Goal: Navigation & Orientation: Find specific page/section

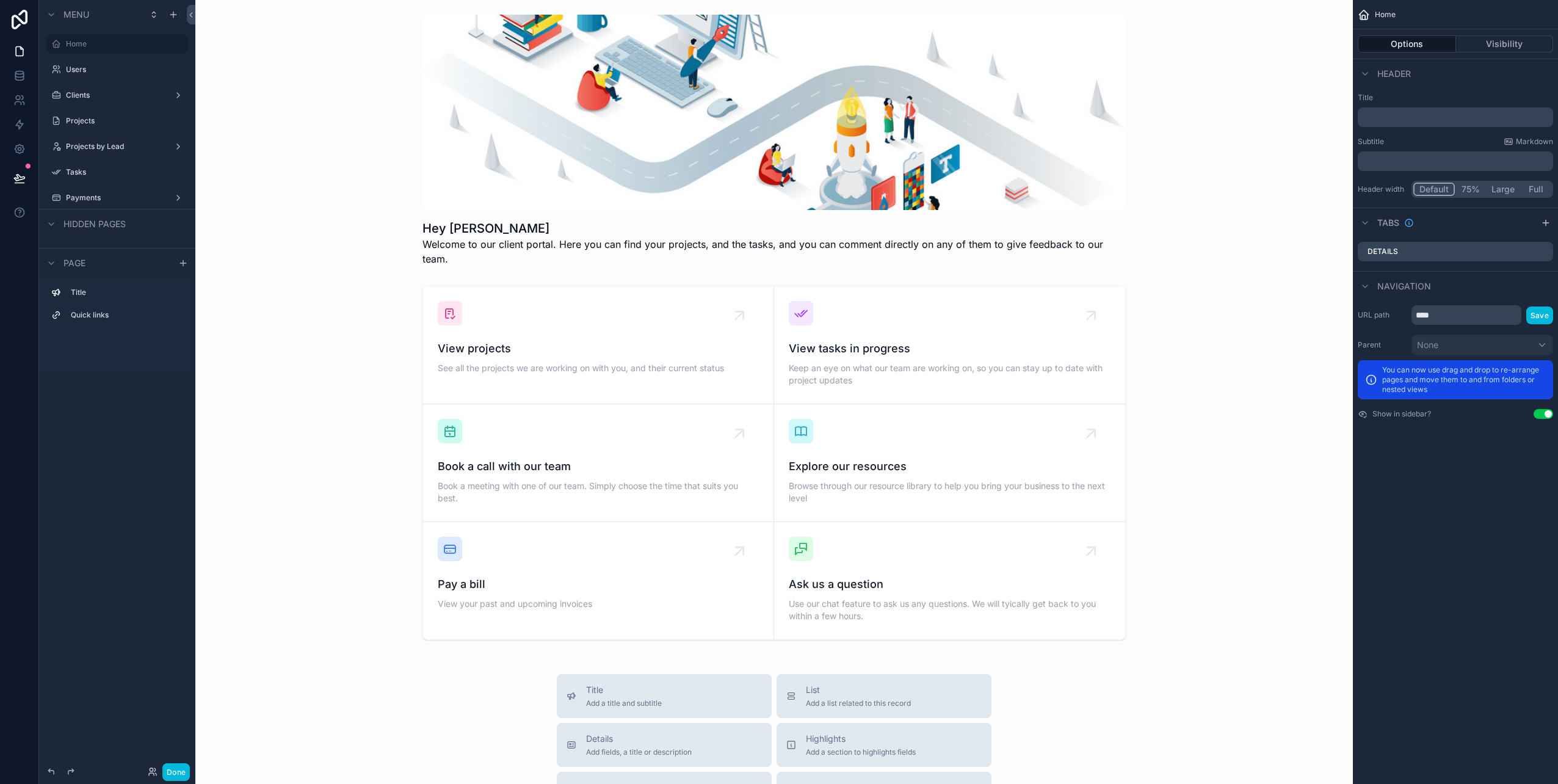
click at [248, 297] on div "scrollable content" at bounding box center [773, 463] width 1138 height 364
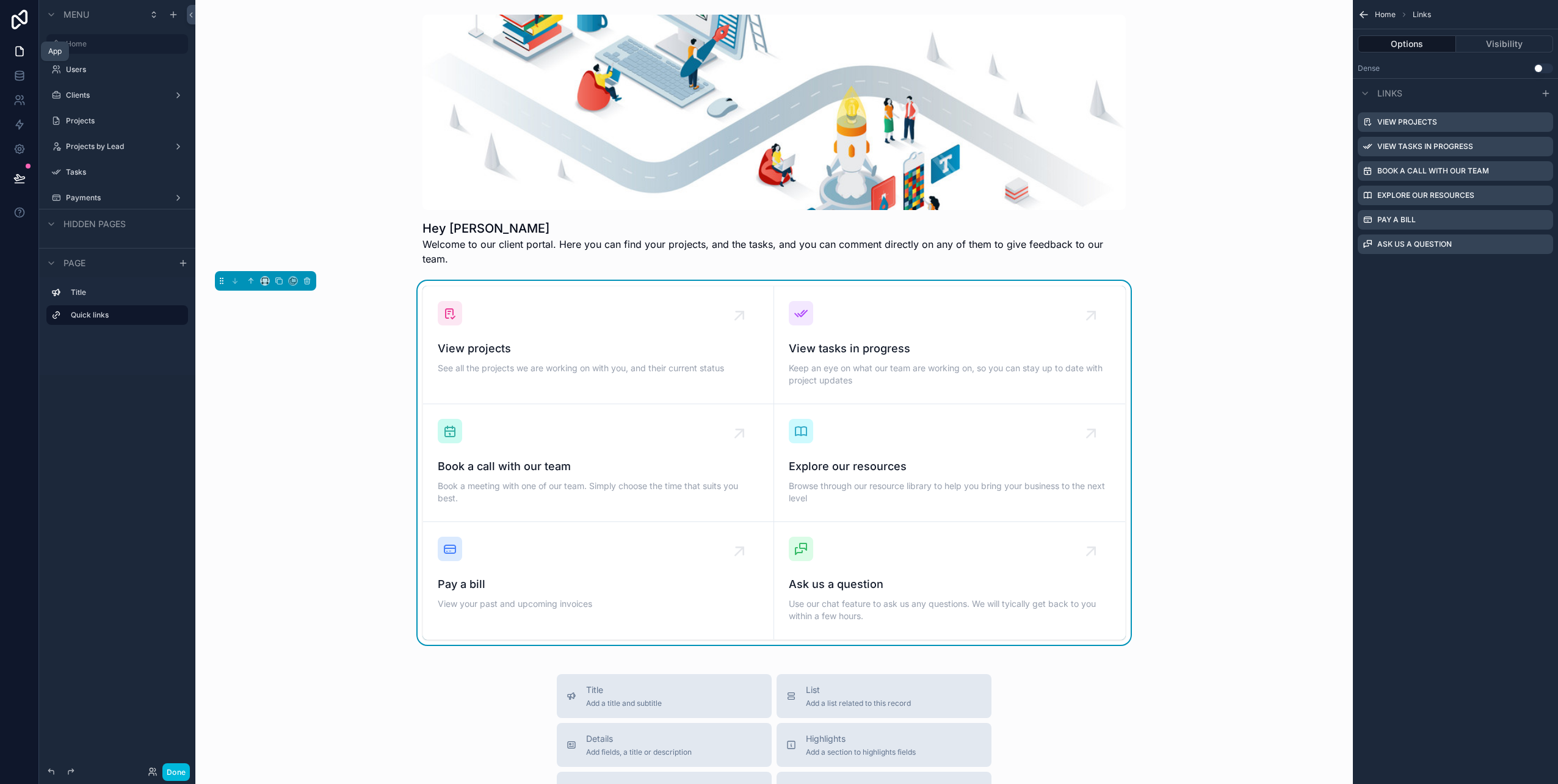
click at [18, 47] on icon at bounding box center [20, 52] width 8 height 9
click at [16, 25] on icon at bounding box center [20, 19] width 25 height 19
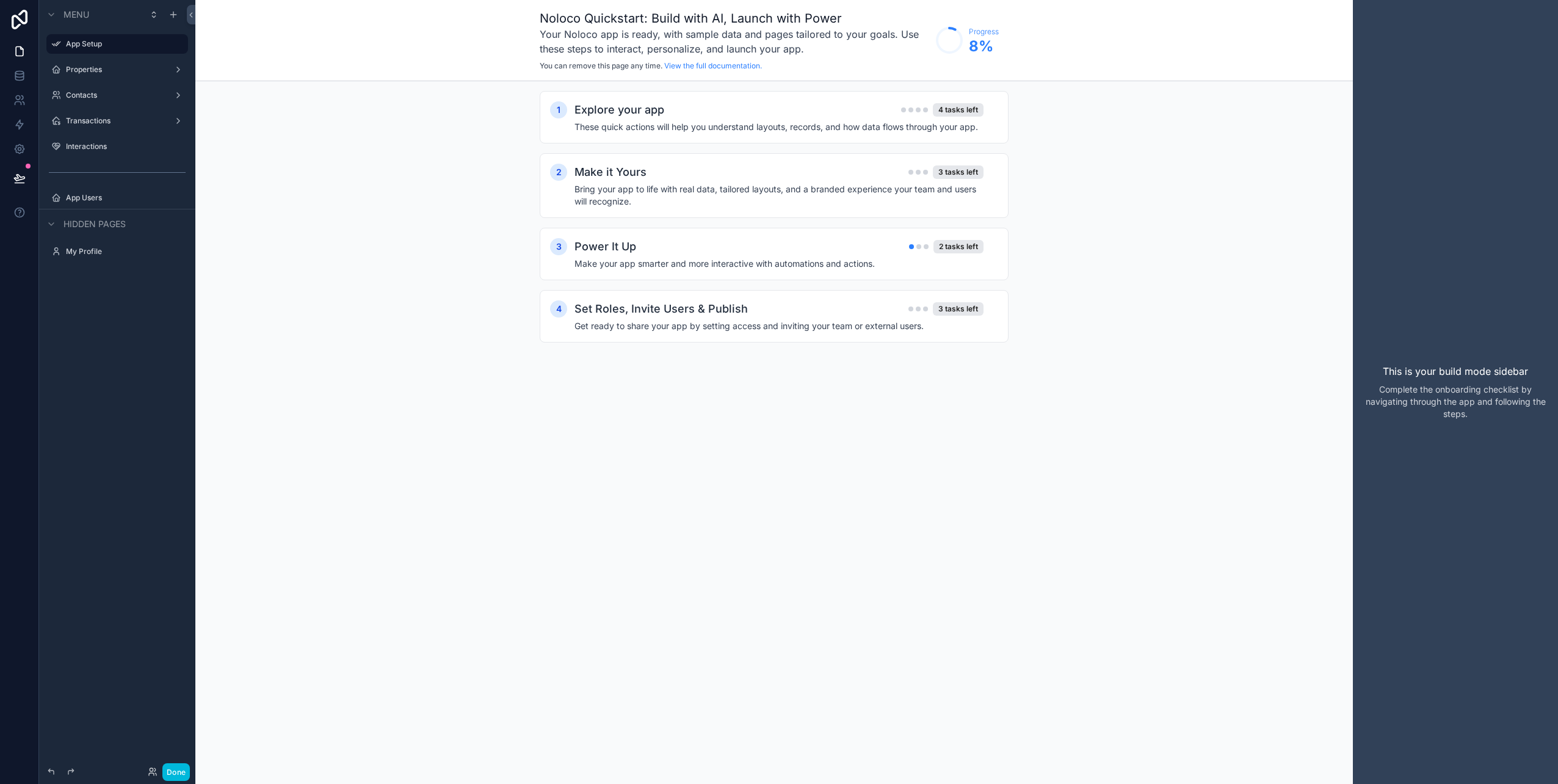
click at [74, 69] on label "Properties" at bounding box center [115, 69] width 98 height 10
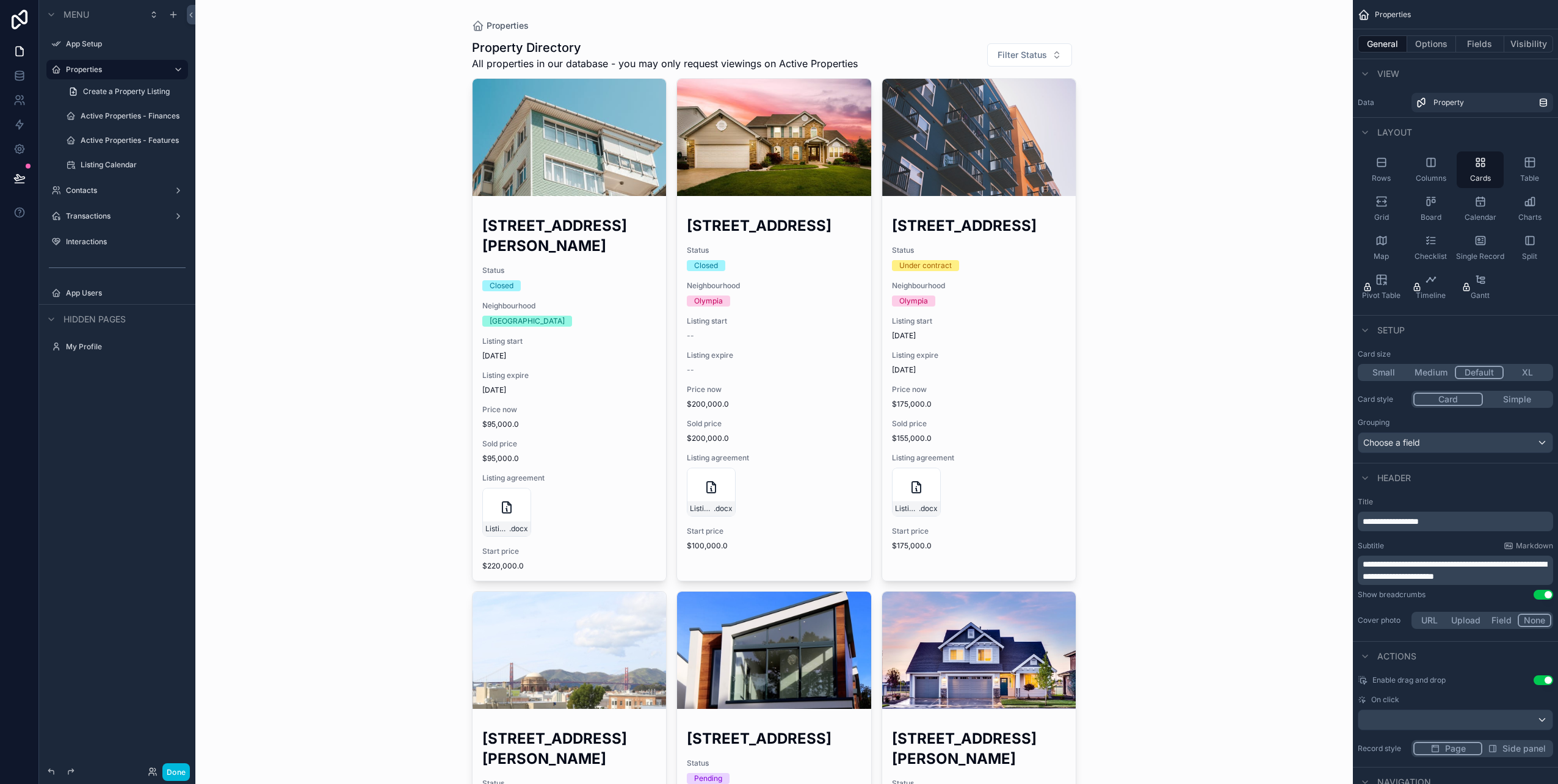
click at [90, 87] on span "Create a Property Listing" at bounding box center [126, 92] width 87 height 10
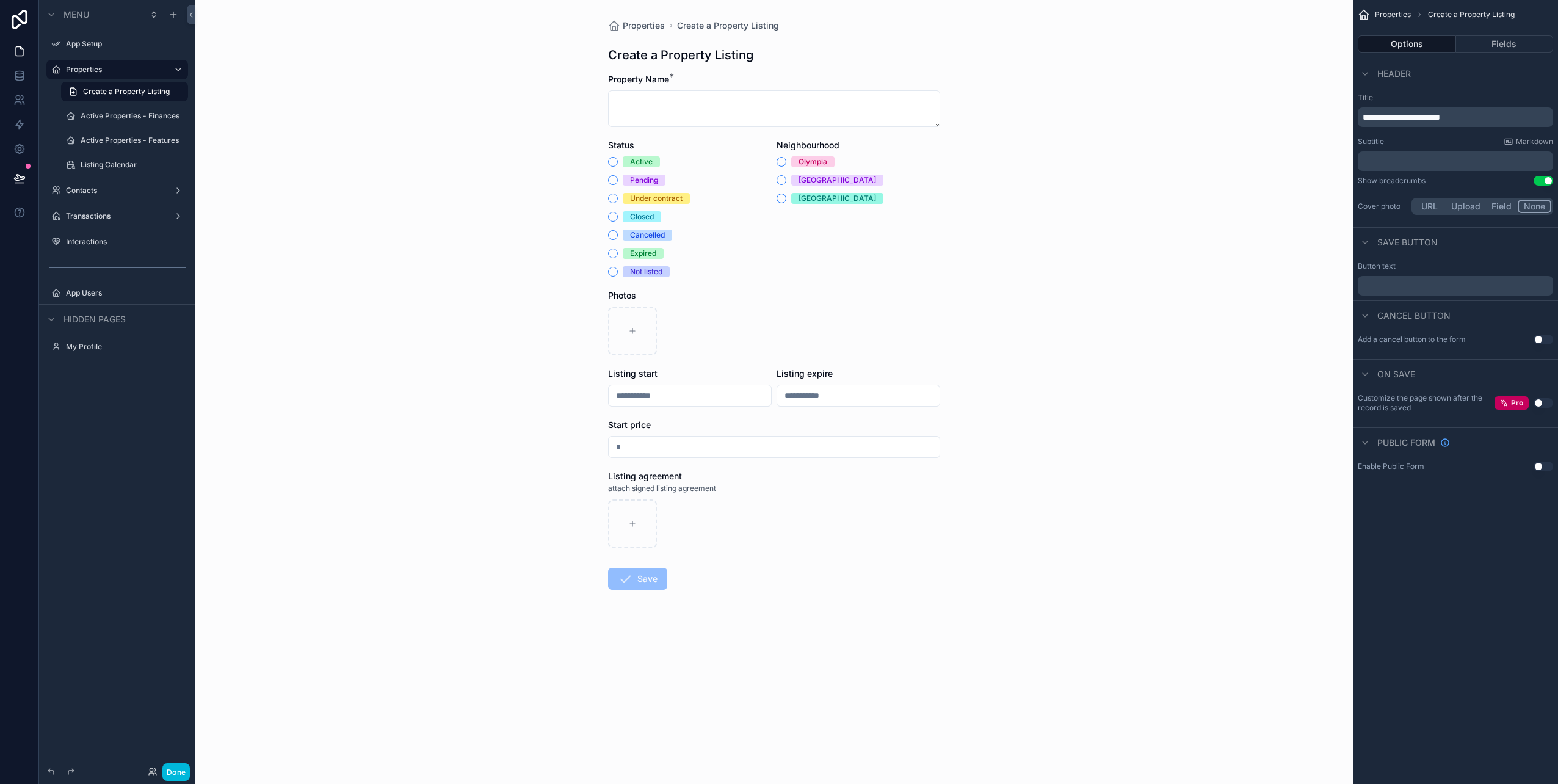
click at [109, 117] on label "Active Properties - Finances" at bounding box center [131, 116] width 100 height 10
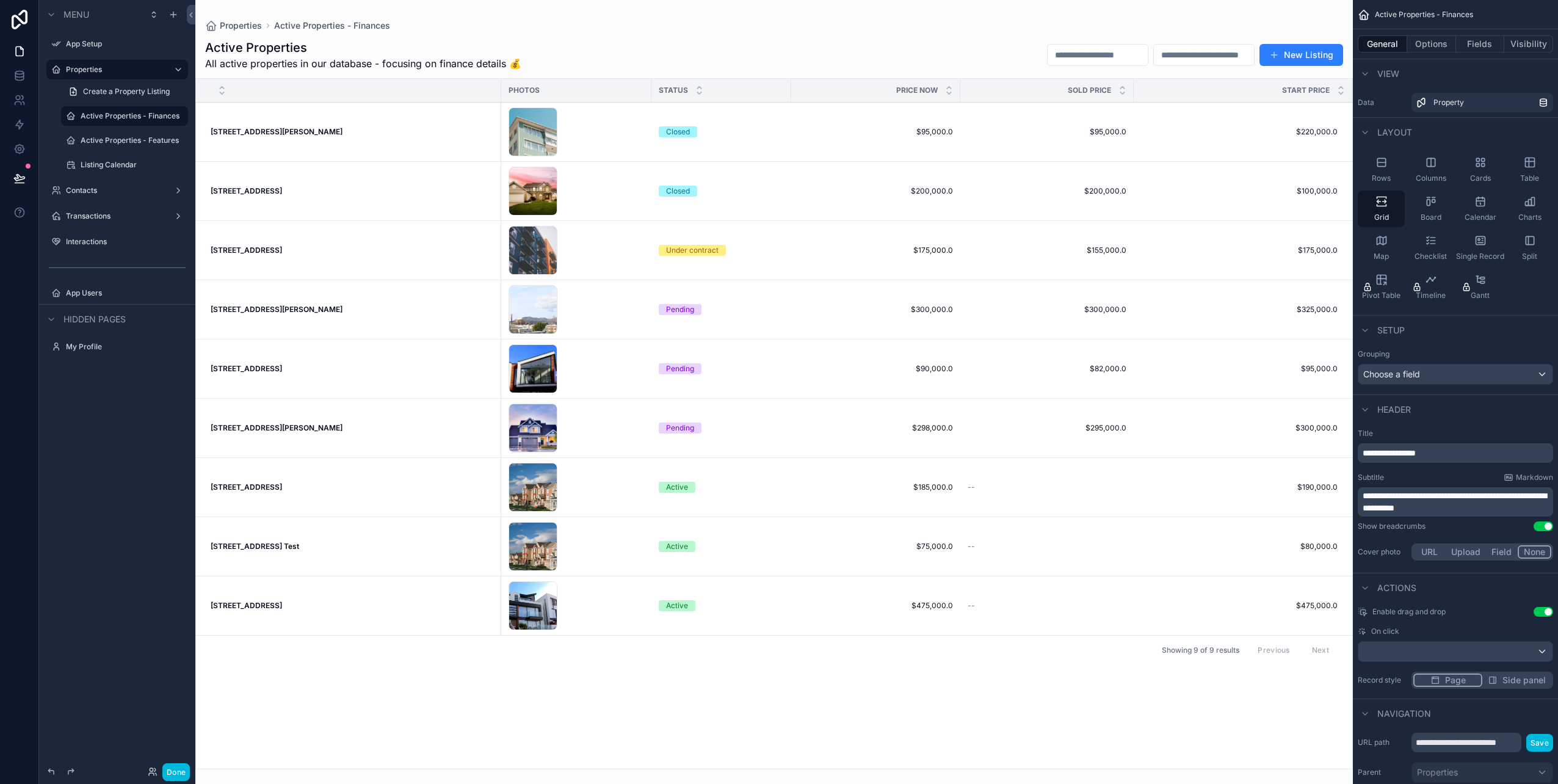
click at [293, 128] on div "[STREET_ADDRESS][PERSON_NAME] [STREET_ADDRESS][PERSON_NAME]" at bounding box center [352, 132] width 283 height 10
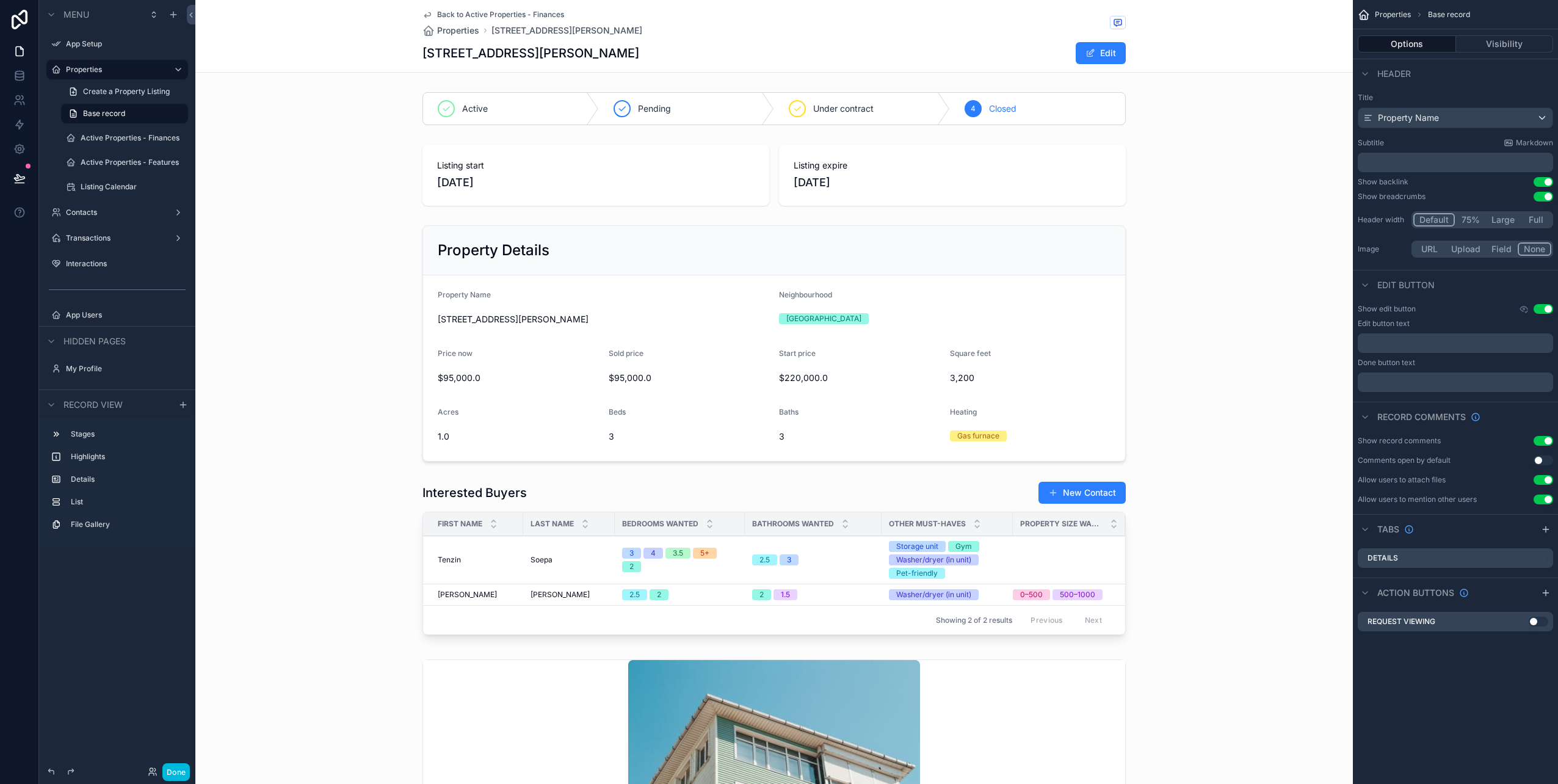
click at [134, 95] on span "Create a Property Listing" at bounding box center [126, 92] width 87 height 10
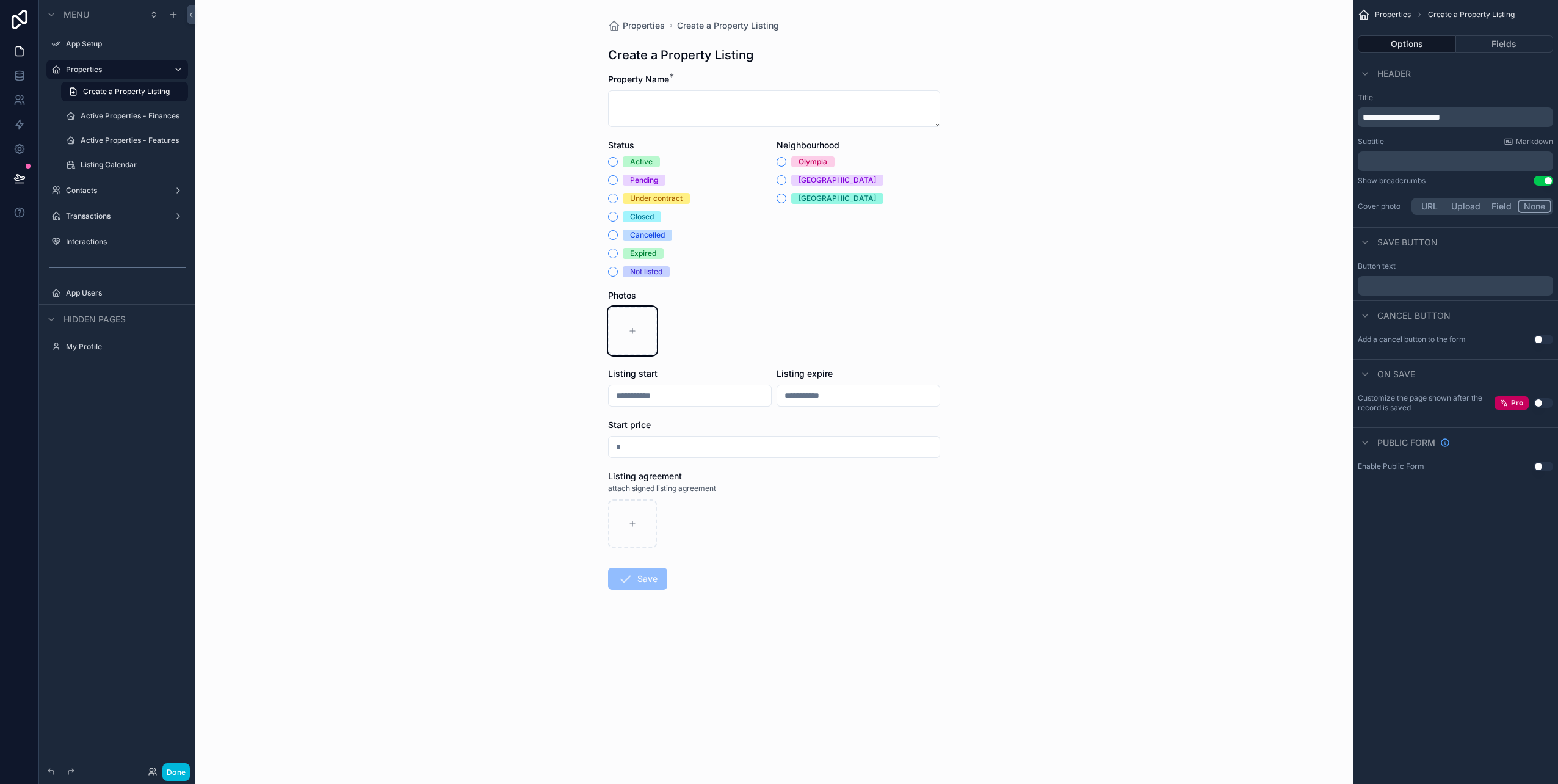
click at [629, 326] on div "scrollable content" at bounding box center [632, 330] width 49 height 49
click at [120, 189] on label "Contacts" at bounding box center [115, 190] width 98 height 10
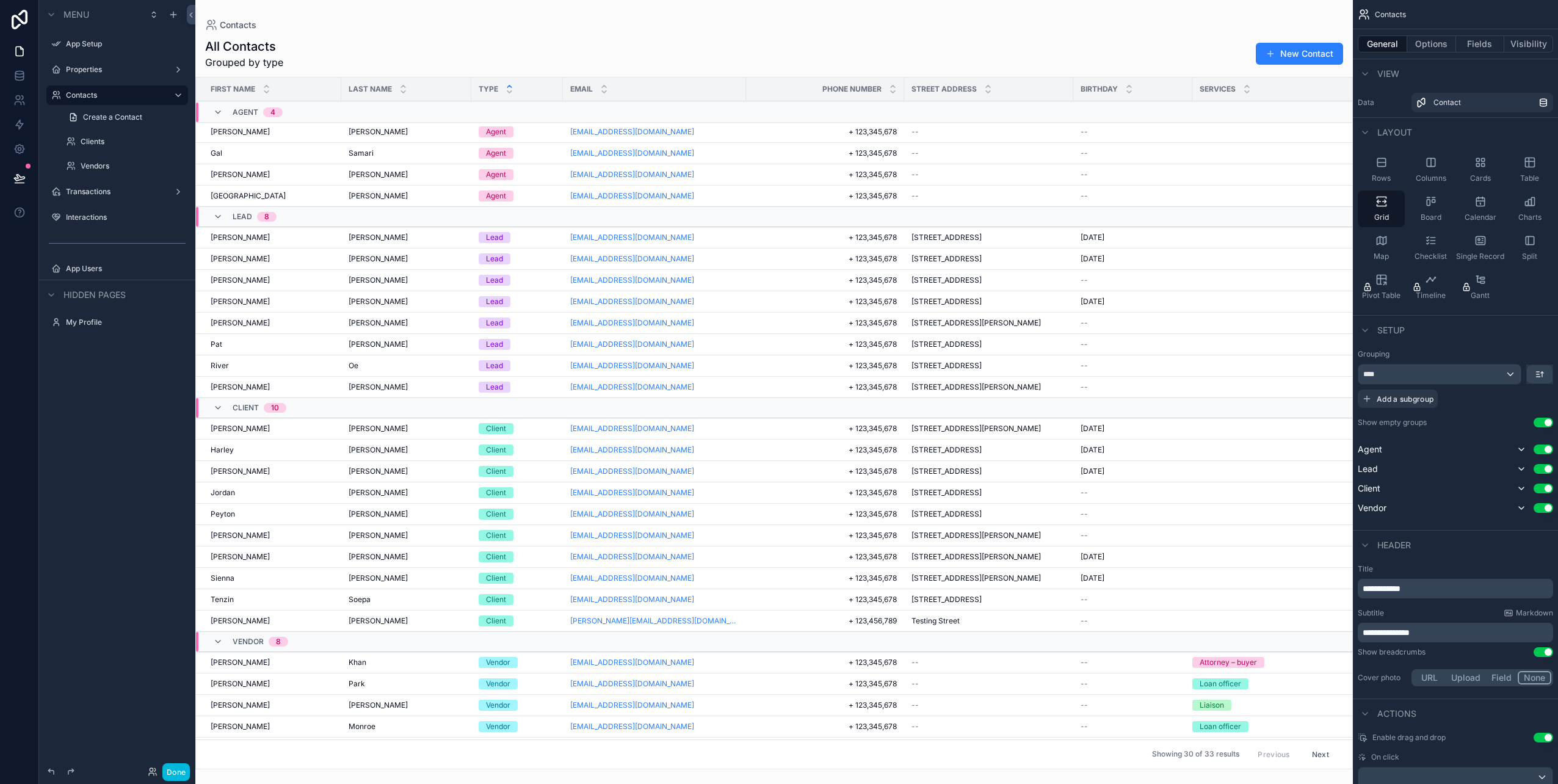
click at [112, 113] on span "Create a Contact" at bounding box center [112, 117] width 59 height 10
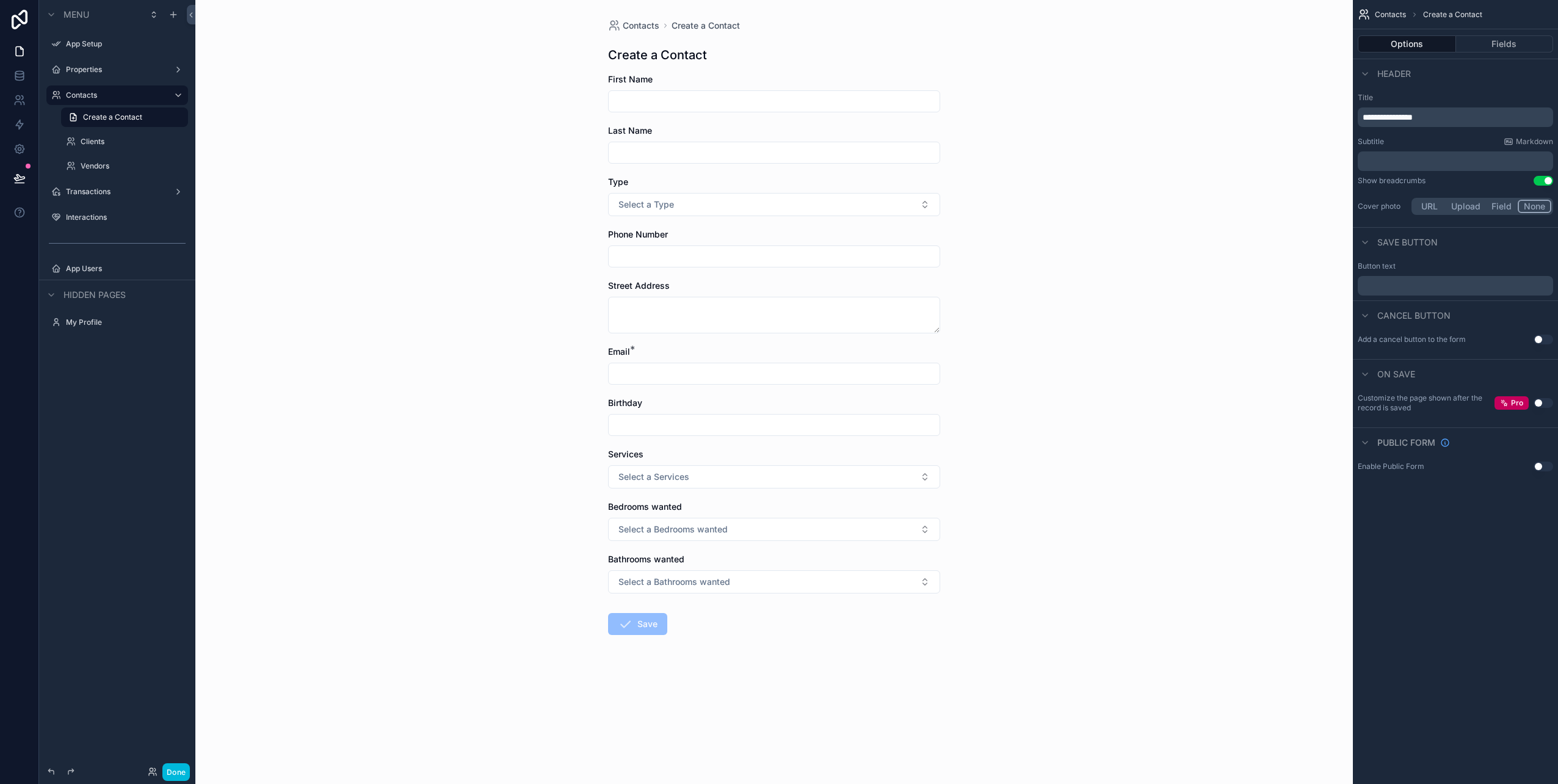
click at [645, 25] on span "Contacts" at bounding box center [641, 25] width 37 height 12
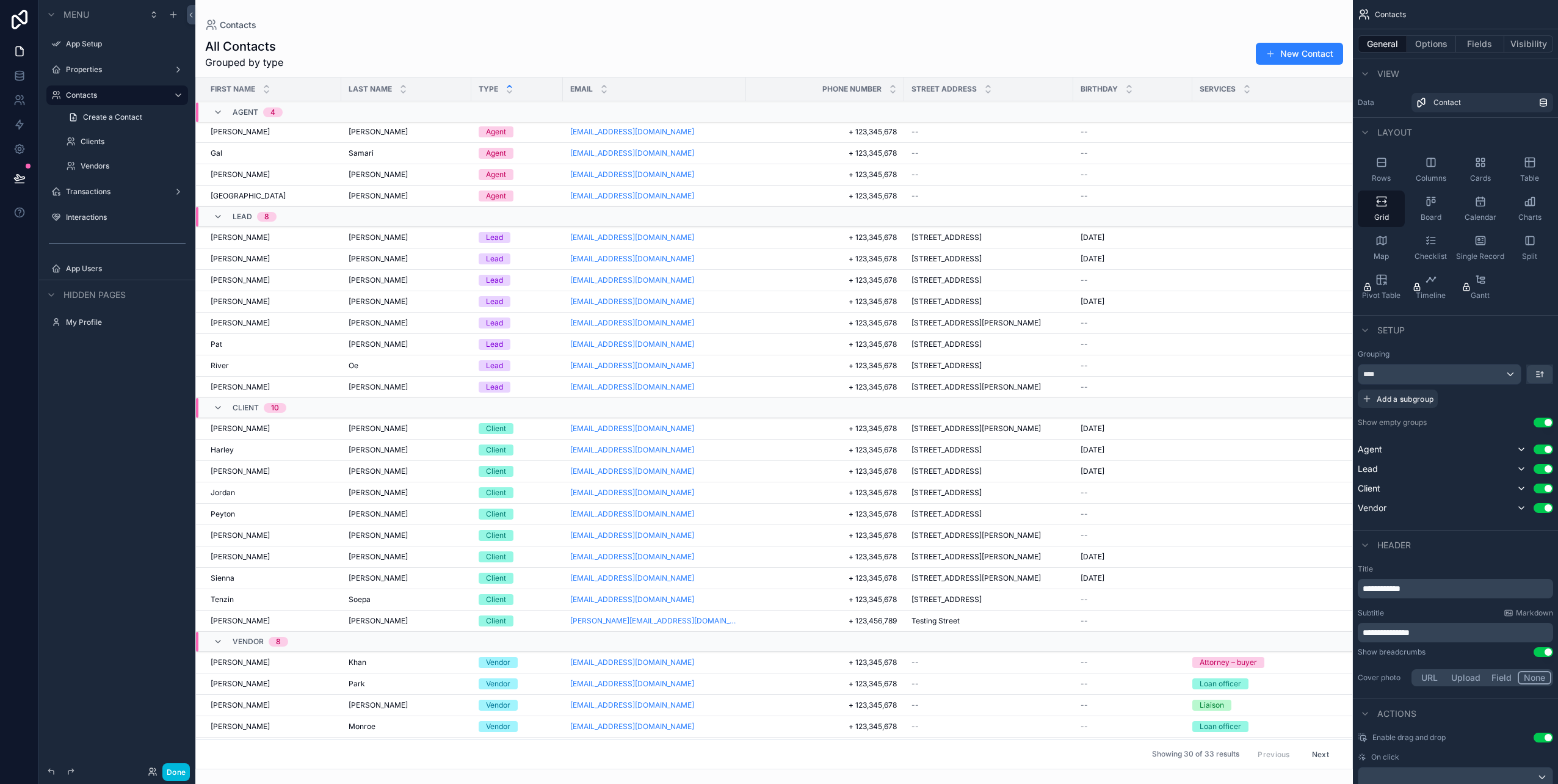
click at [132, 300] on div "Hidden pages" at bounding box center [117, 294] width 156 height 29
click at [125, 296] on span "Hidden pages" at bounding box center [94, 295] width 62 height 12
click at [72, 295] on span "Hidden pages" at bounding box center [94, 295] width 62 height 12
click at [73, 319] on label "My Profile" at bounding box center [123, 322] width 115 height 10
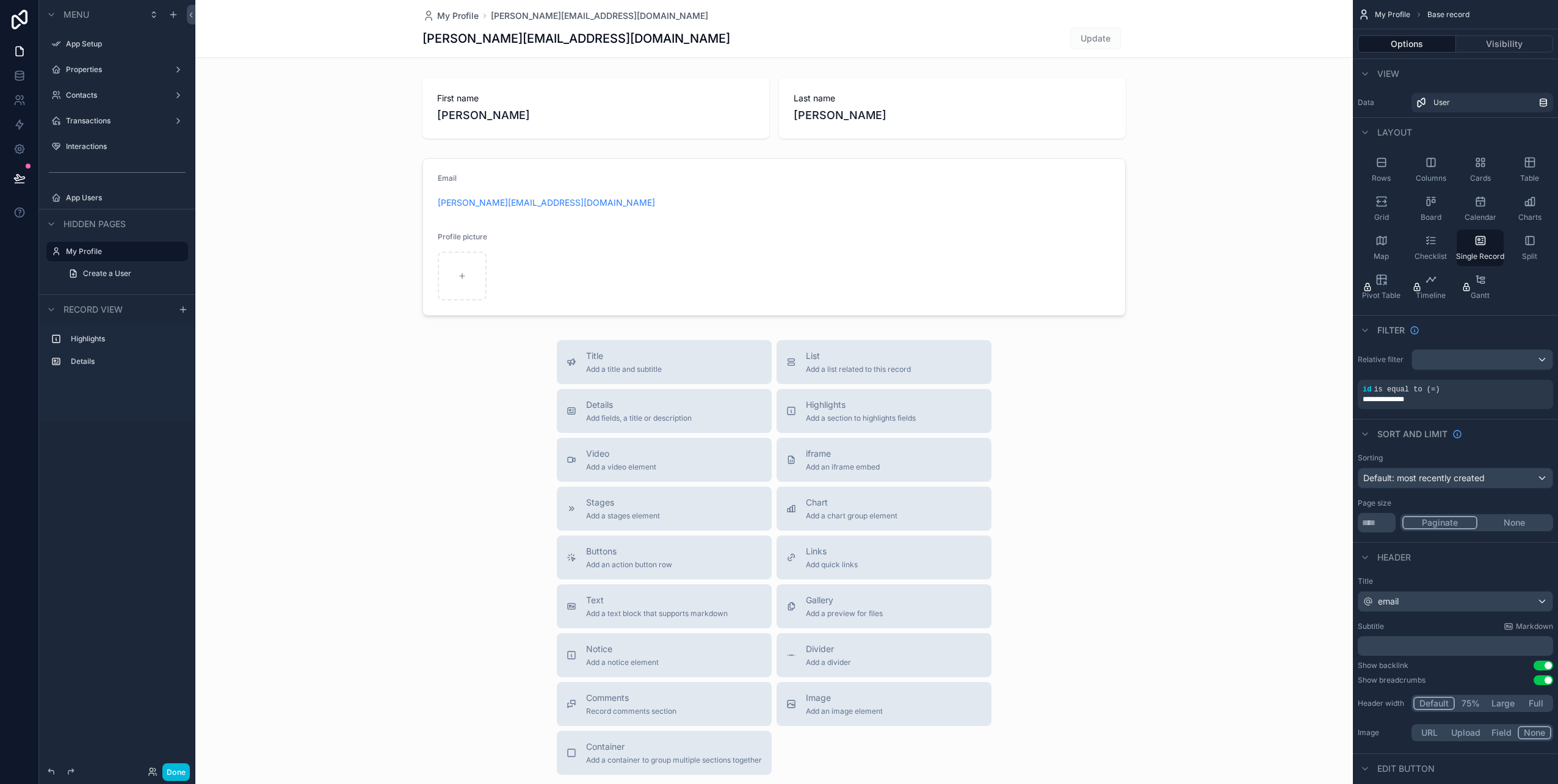
click at [102, 75] on div "Properties" at bounding box center [117, 69] width 102 height 10
click at [89, 67] on label "Properties" at bounding box center [115, 69] width 98 height 10
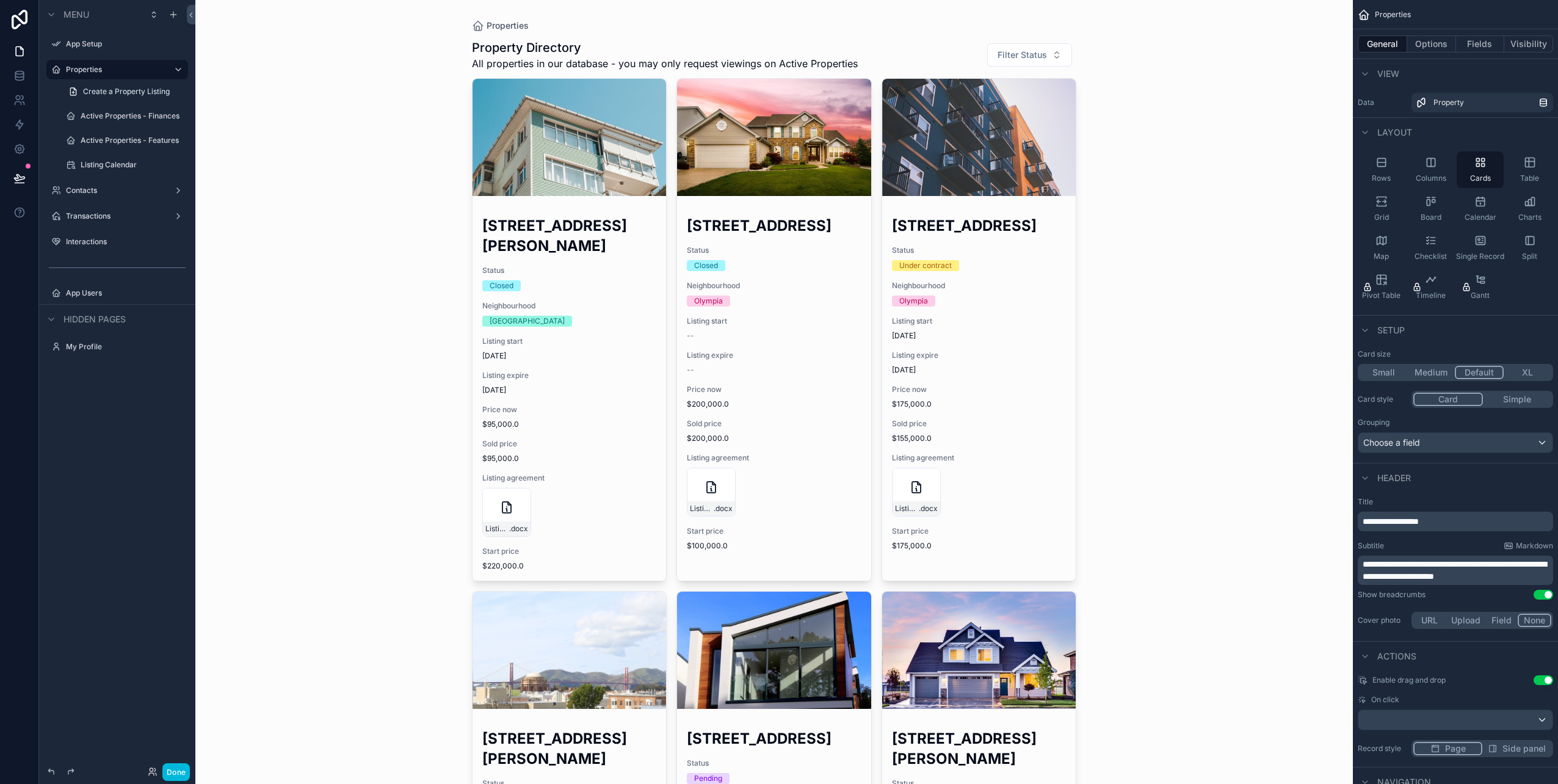
click at [102, 87] on span "Create a Property Listing" at bounding box center [126, 92] width 87 height 10
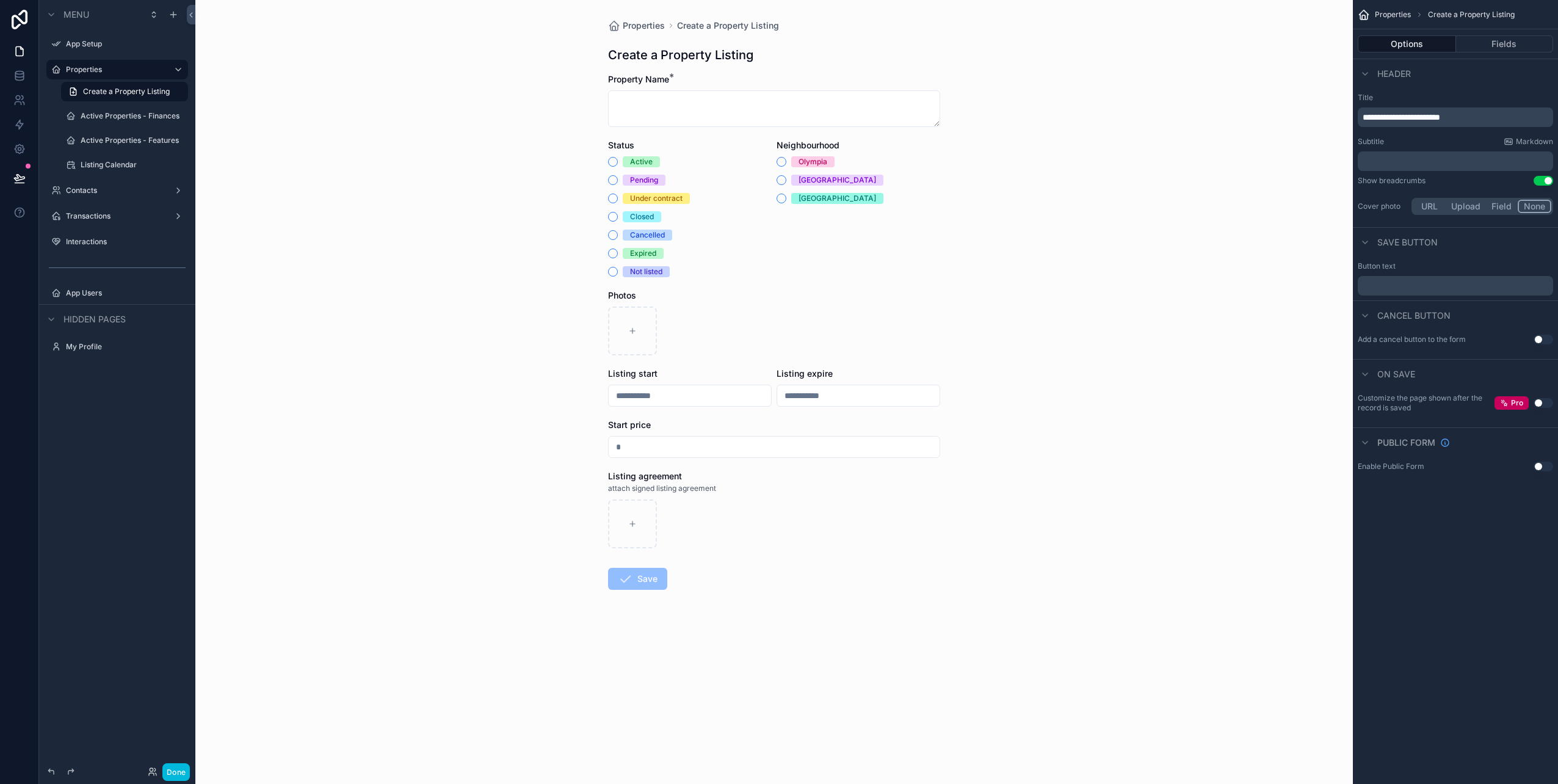
click at [72, 49] on div "App Setup" at bounding box center [126, 44] width 119 height 10
click at [0, 0] on icon "scrollable content" at bounding box center [0, 0] width 0 height 0
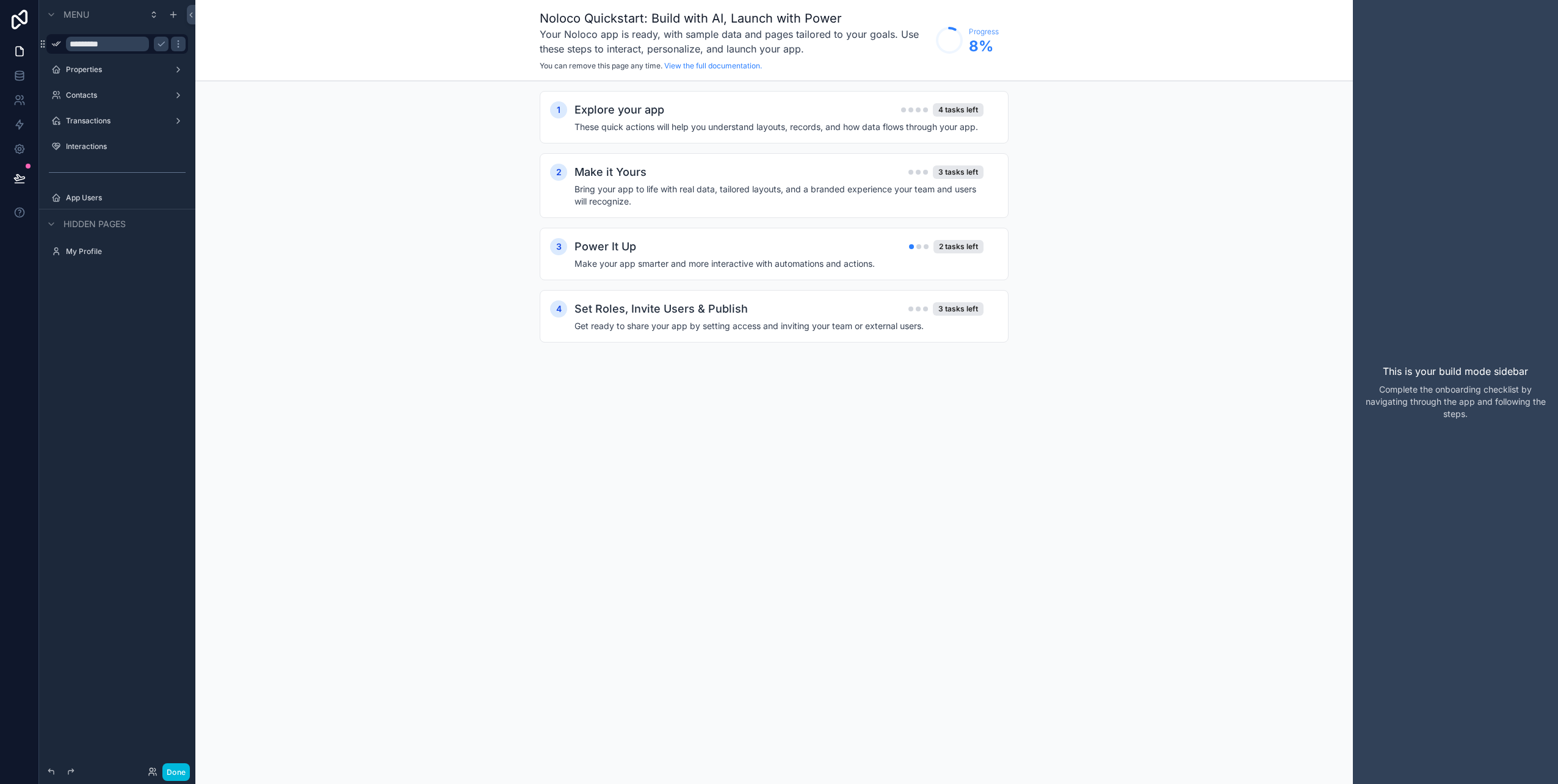
click at [22, 13] on icon at bounding box center [19, 19] width 16 height 19
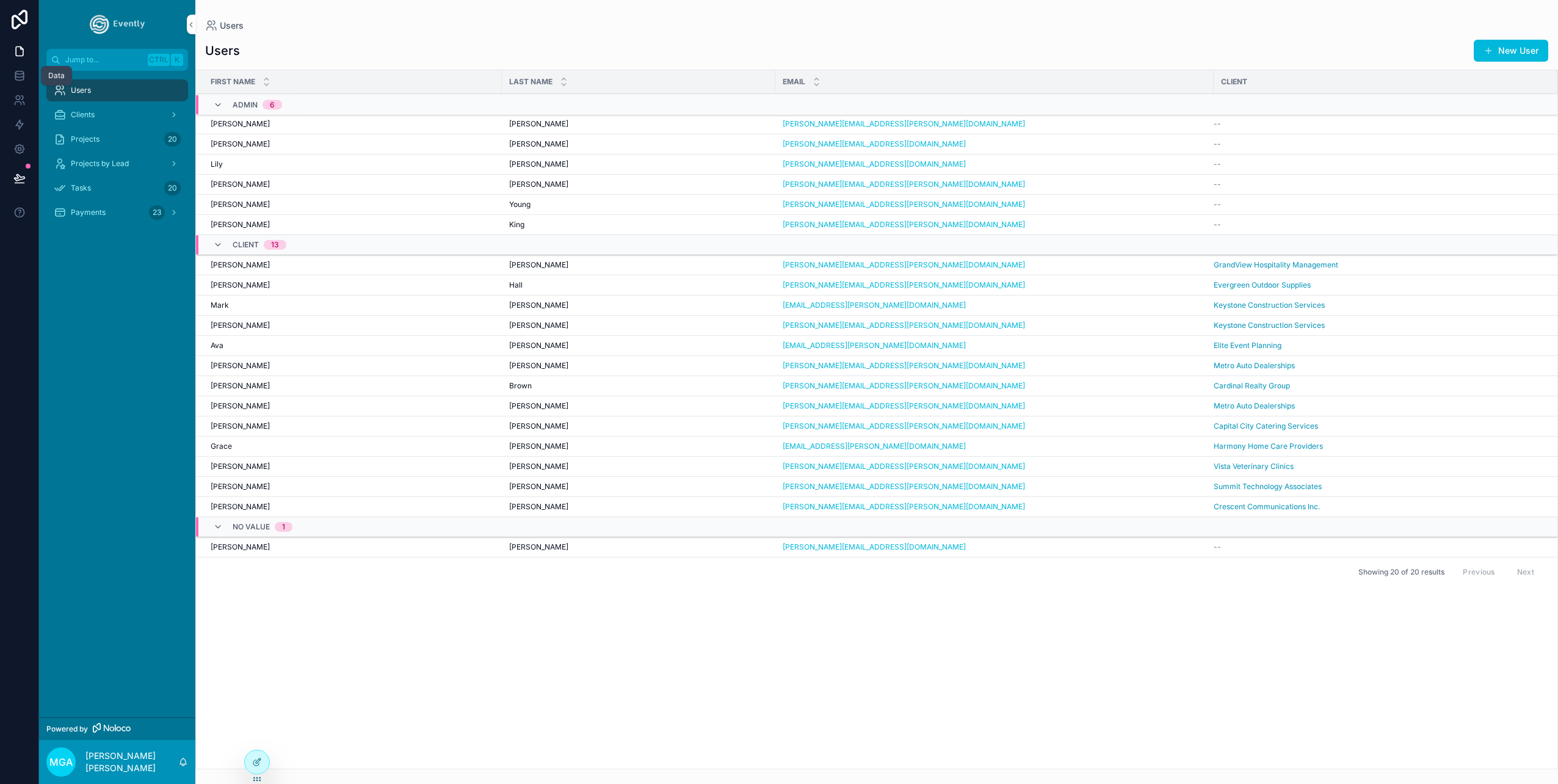
click at [15, 71] on icon at bounding box center [19, 75] width 12 height 12
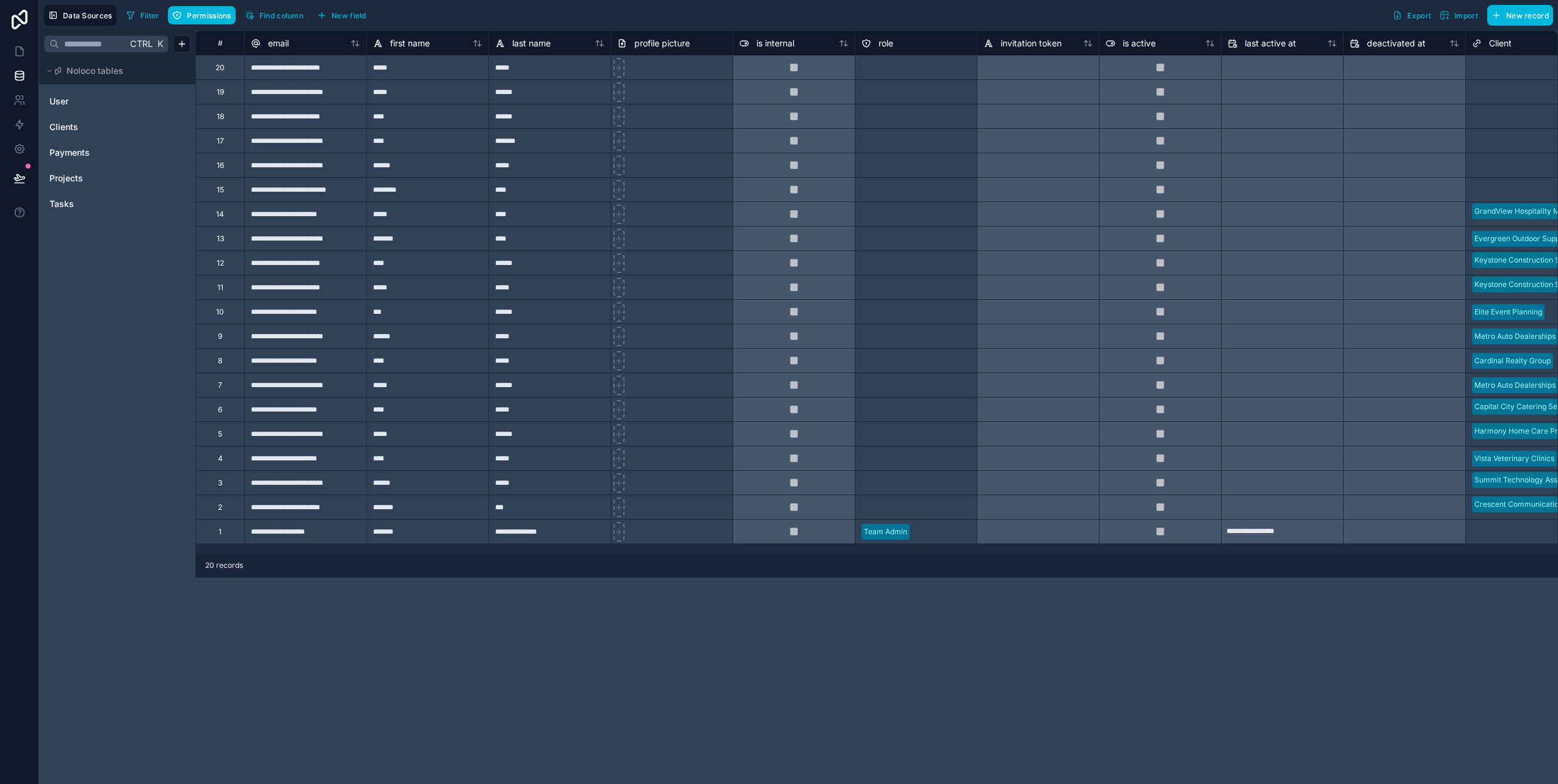
click at [57, 108] on div "User" at bounding box center [117, 101] width 146 height 19
click at [59, 122] on span "Clients" at bounding box center [63, 127] width 28 height 12
